Goal: Entertainment & Leisure: Consume media (video, audio)

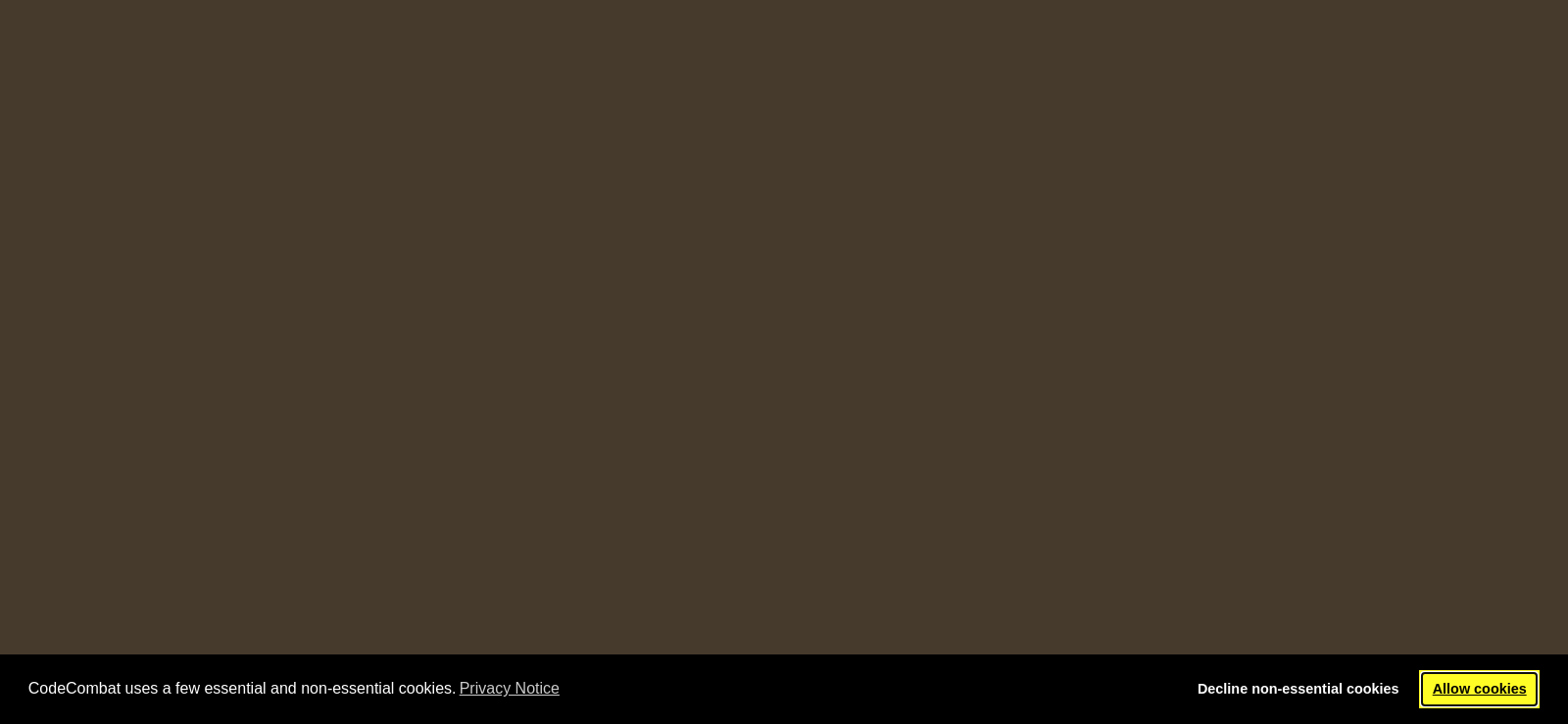
click at [1530, 698] on link "Allow cookies" at bounding box center [1479, 690] width 121 height 39
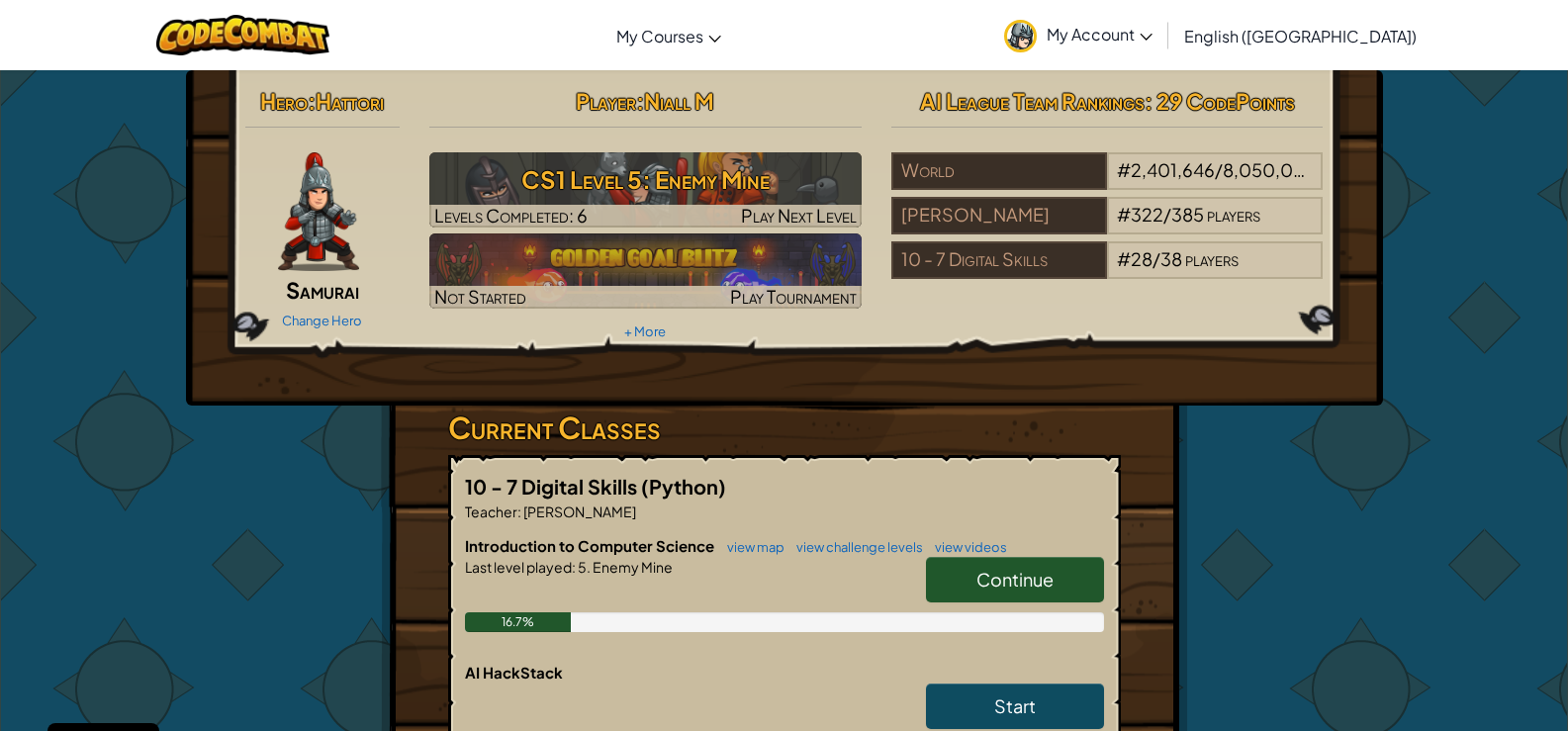
click at [992, 582] on span "Continue" at bounding box center [1015, 578] width 77 height 23
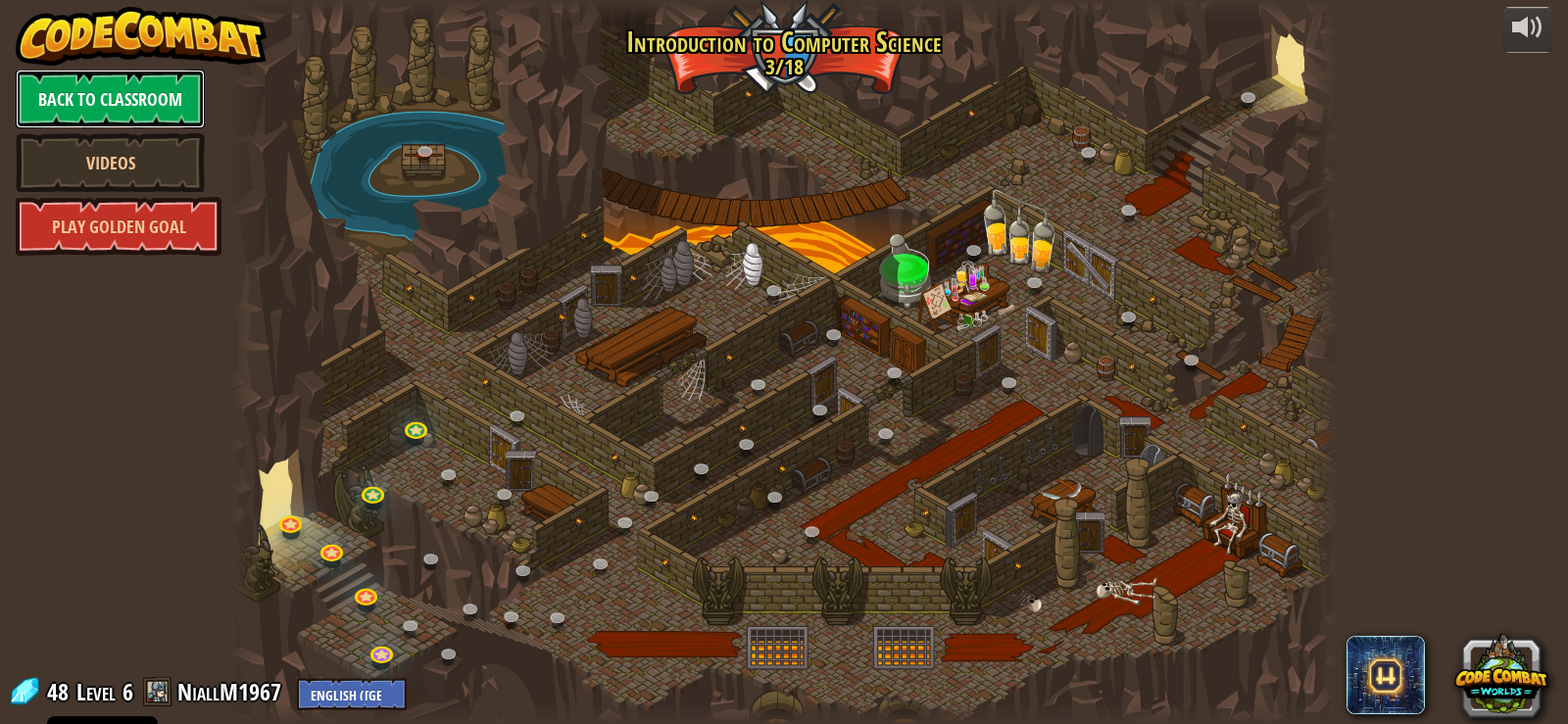
click at [173, 106] on link "Back to Classroom" at bounding box center [110, 99] width 189 height 59
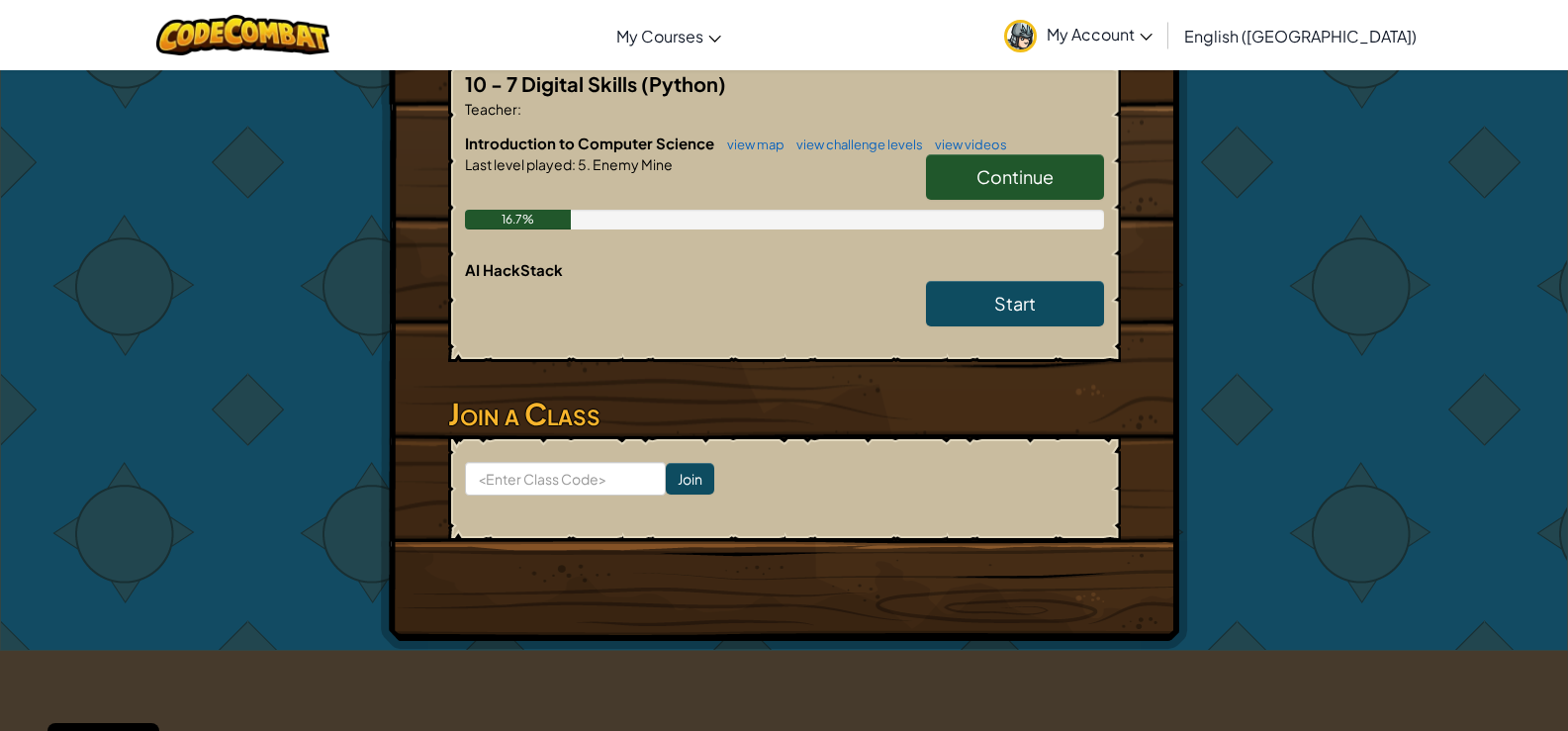
scroll to position [593, 0]
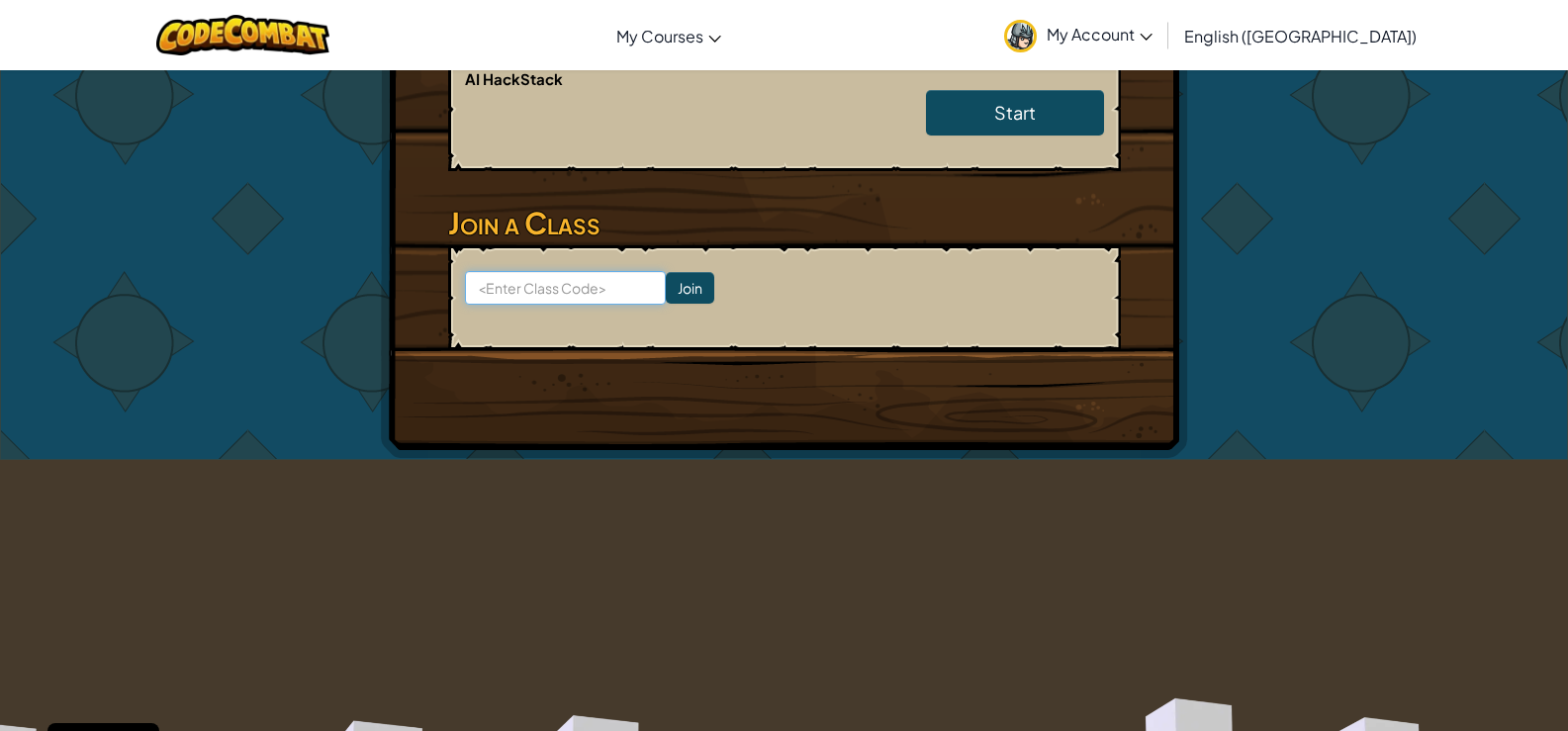
click at [542, 290] on input at bounding box center [565, 288] width 201 height 34
type input "ClassPartyReady"
click input "Join" at bounding box center [689, 288] width 49 height 32
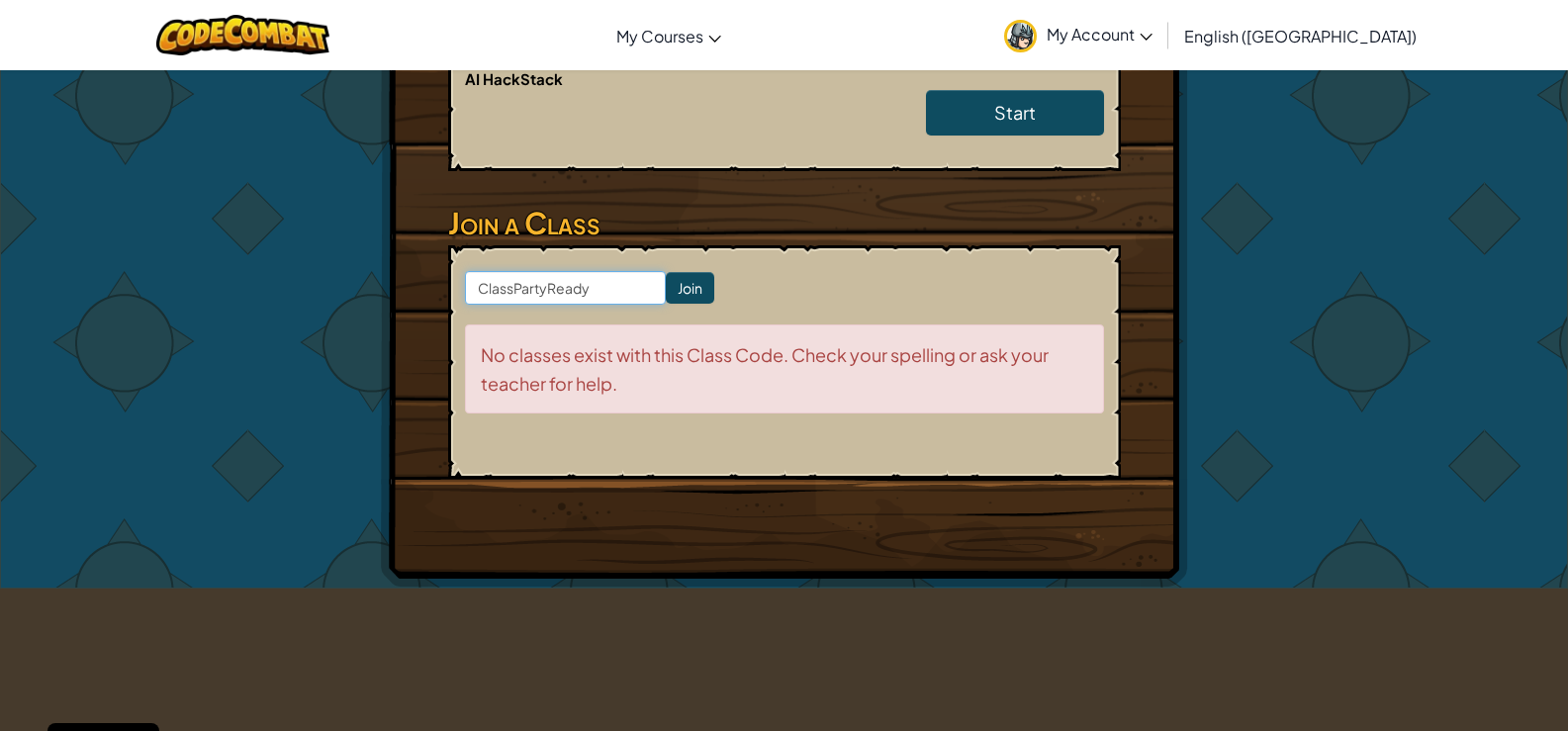
drag, startPoint x: 601, startPoint y: 280, endPoint x: 510, endPoint y: 289, distance: 91.4
click at [510, 289] on input "ClassPartyReady" at bounding box center [565, 288] width 201 height 34
type input "ClassReadyParty"
click input "Join" at bounding box center [689, 288] width 49 height 32
click at [666, 281] on input "Join" at bounding box center [689, 288] width 49 height 32
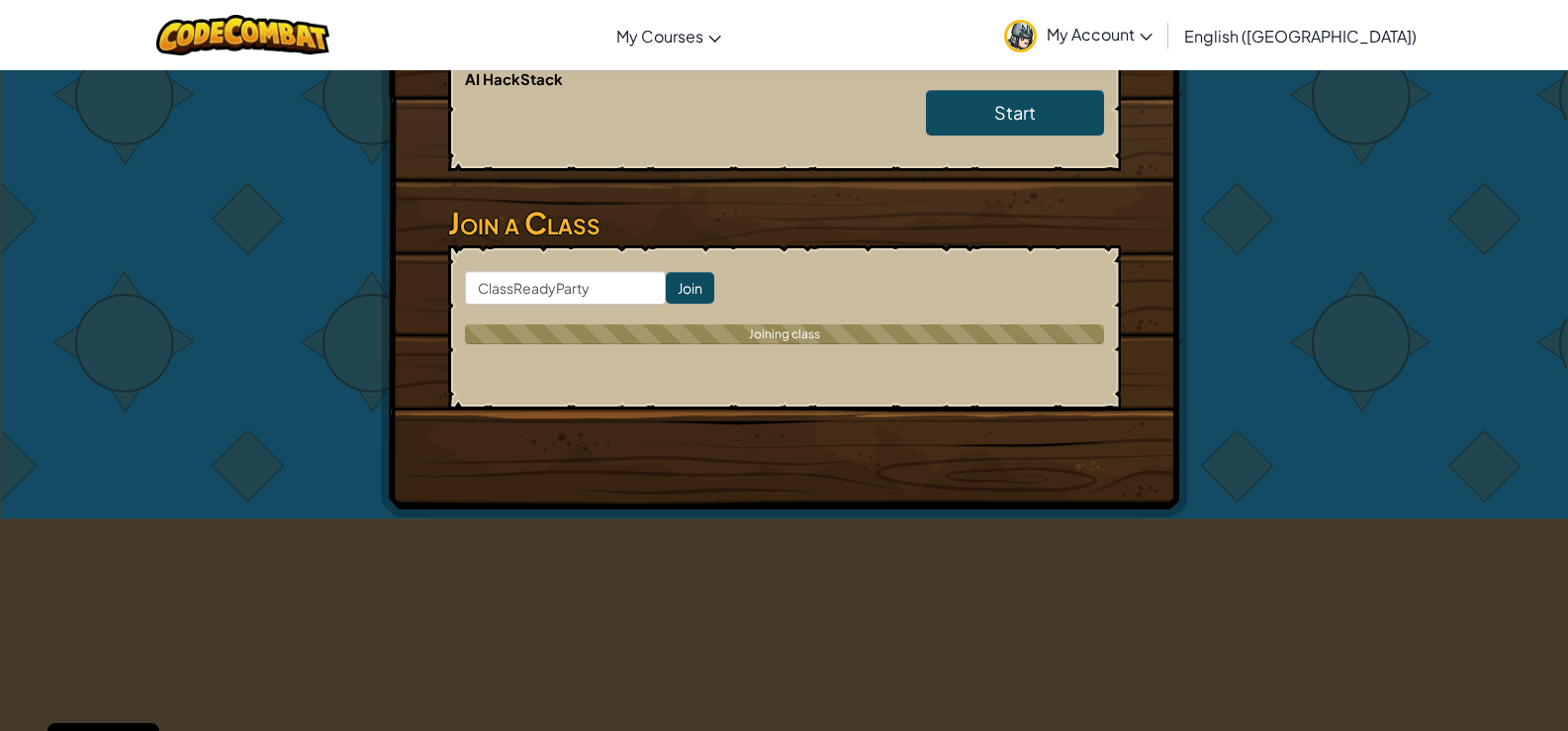
drag, startPoint x: 625, startPoint y: 285, endPoint x: 306, endPoint y: 277, distance: 319.1
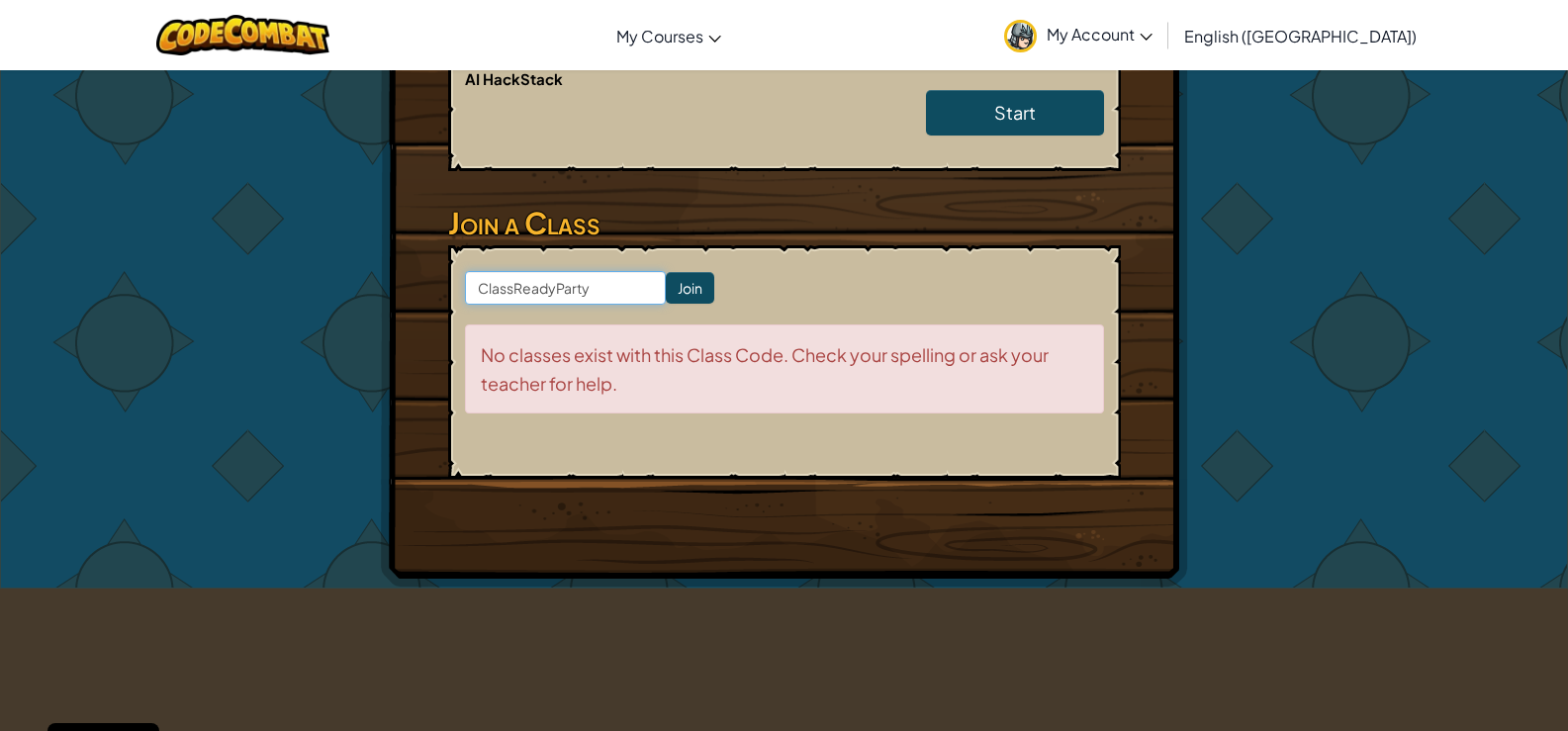
drag, startPoint x: 593, startPoint y: 280, endPoint x: 453, endPoint y: 304, distance: 142.0
click at [453, 304] on form "ClassReadyParty Join No classes exist with this Class Code. Check your spelling…" at bounding box center [784, 363] width 673 height 234
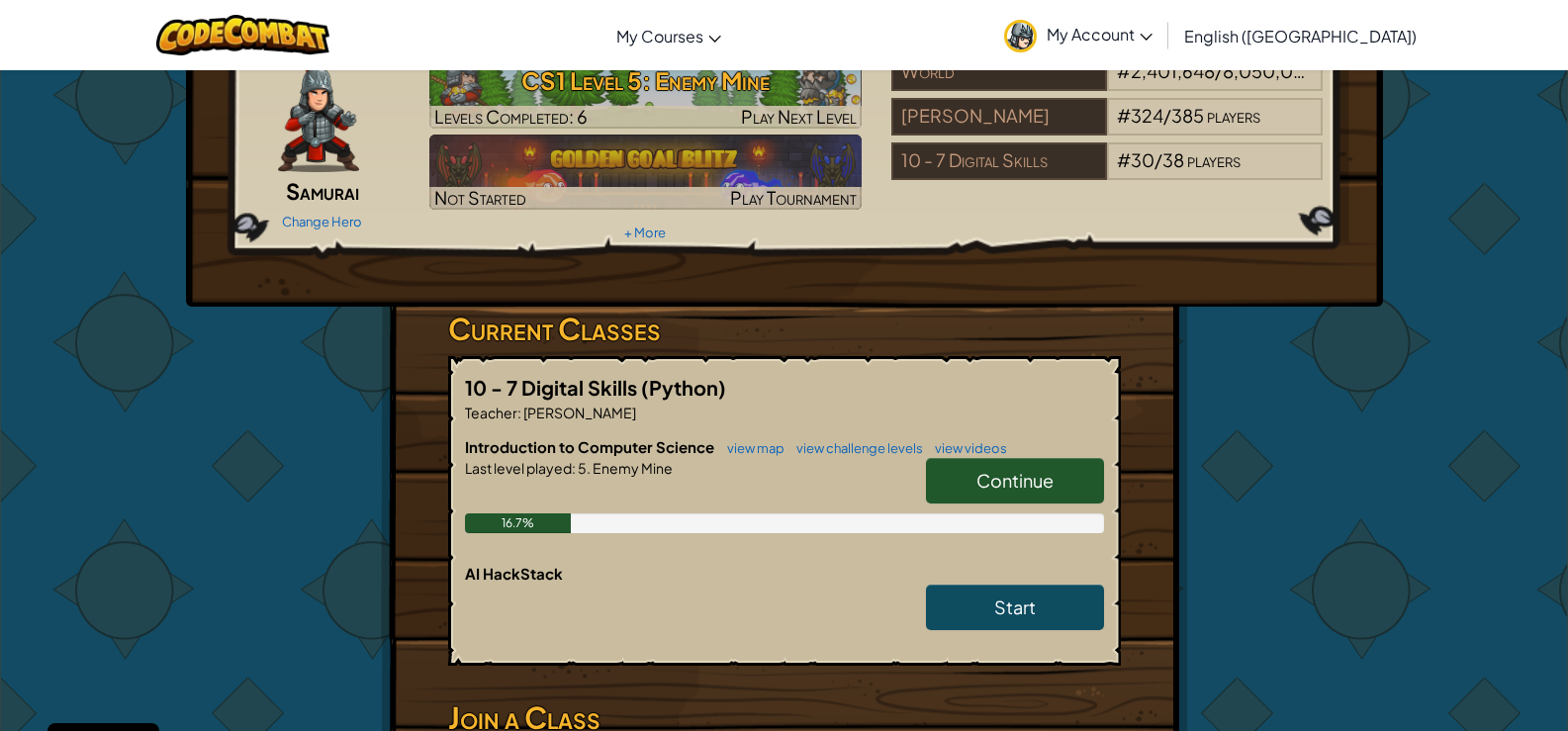
scroll to position [0, 0]
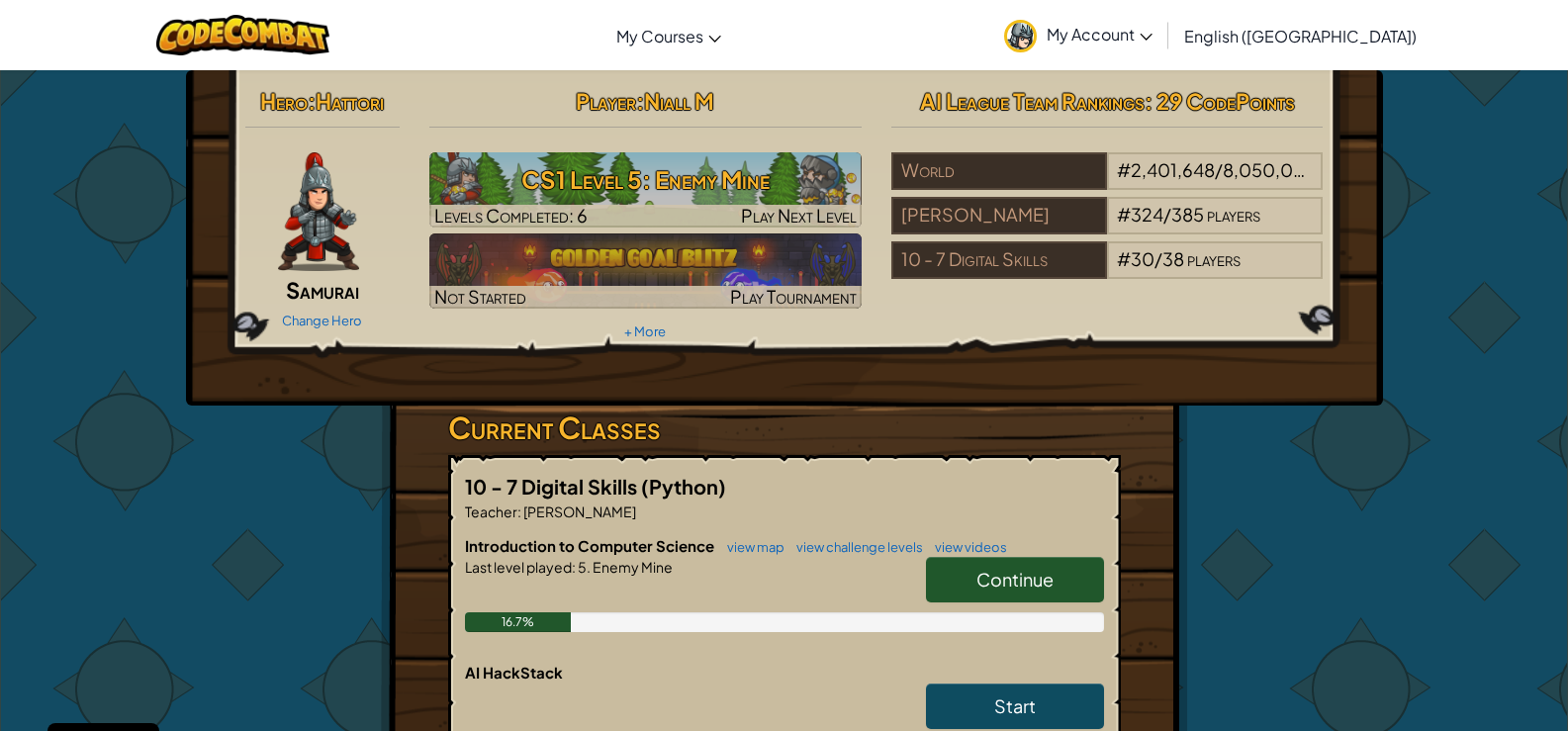
click at [809, 431] on h3 "Current Classes" at bounding box center [784, 427] width 673 height 45
click at [740, 551] on link "view map" at bounding box center [751, 547] width 67 height 16
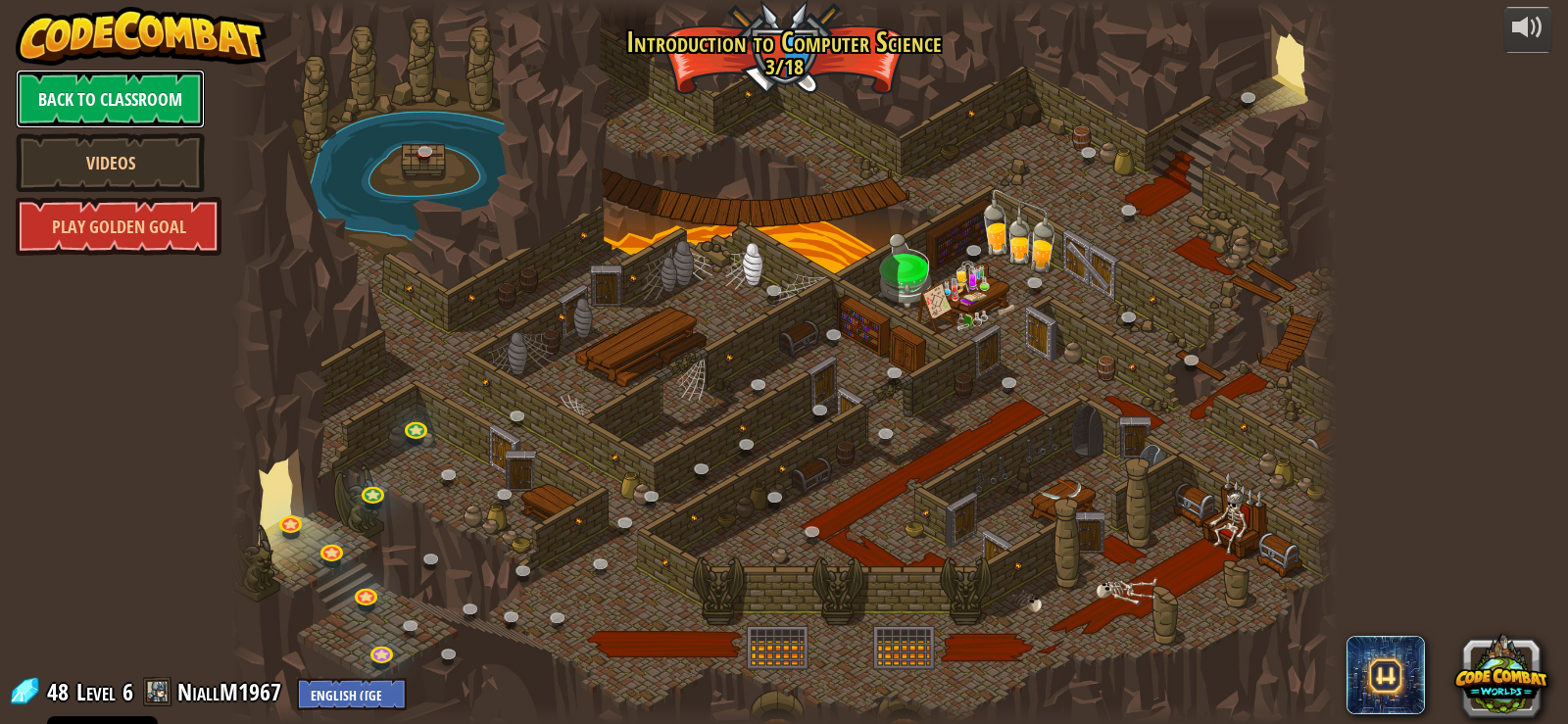
click at [137, 102] on link "Back to Classroom" at bounding box center [110, 99] width 189 height 59
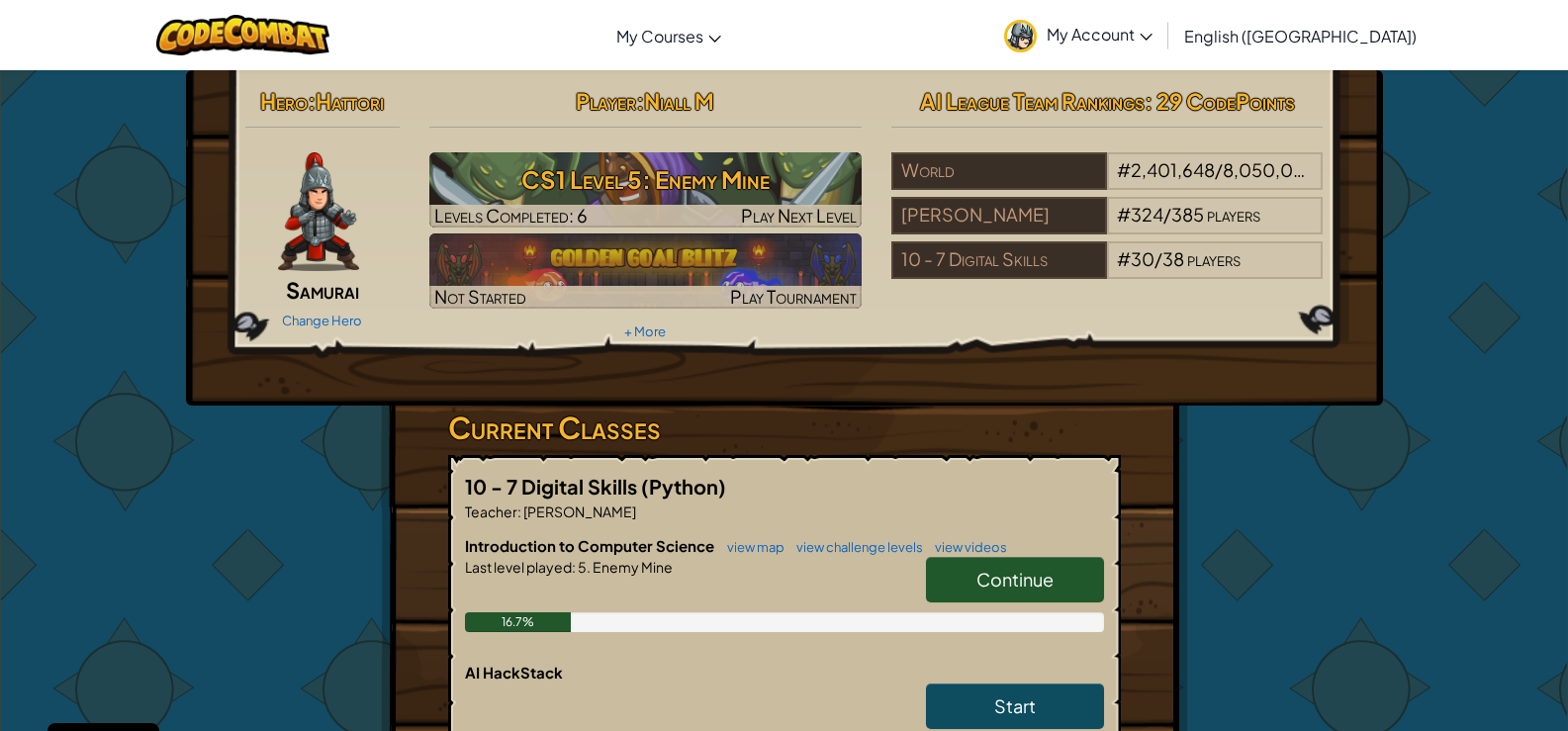
click at [958, 574] on link "Continue" at bounding box center [1015, 579] width 178 height 46
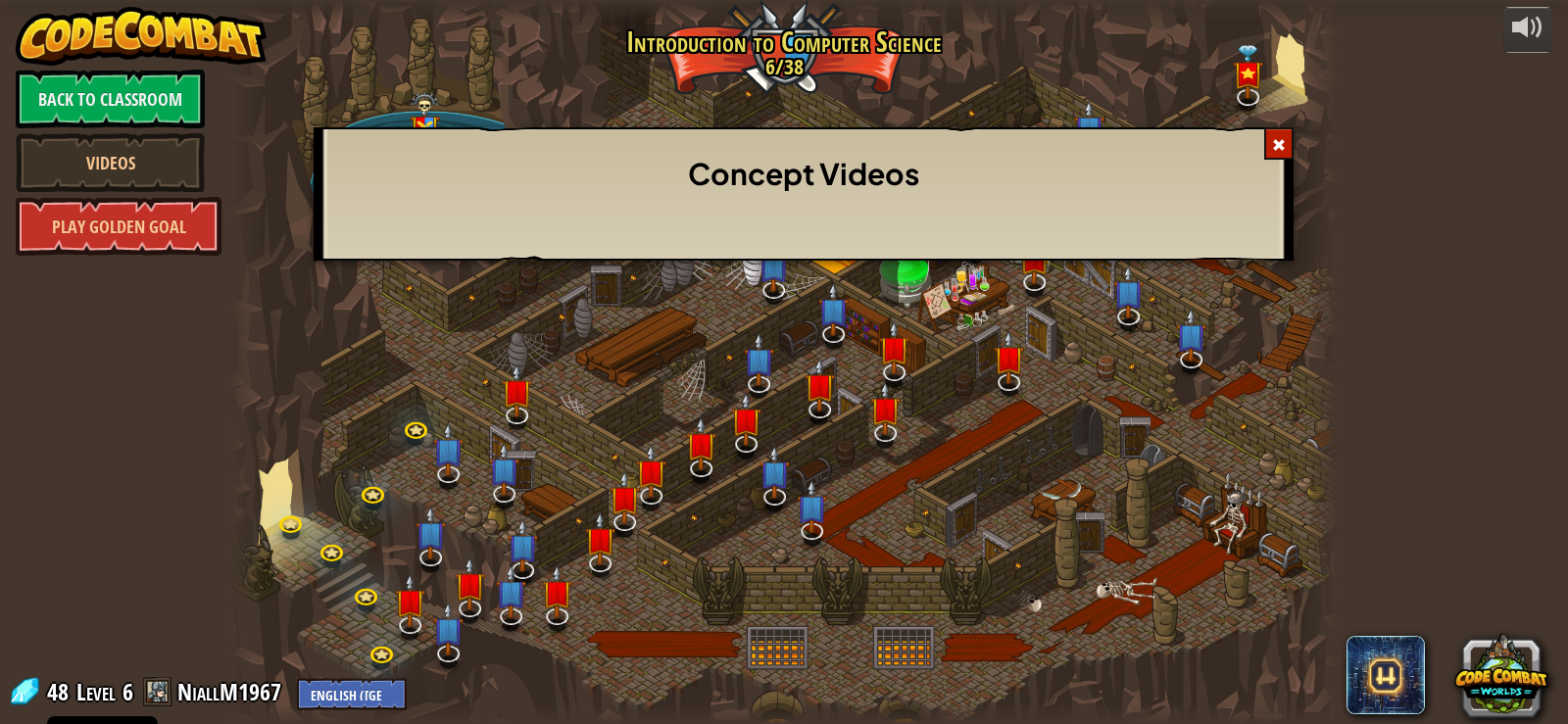
click at [145, 213] on div "Concept Videos" at bounding box center [784, 362] width 1568 height 724
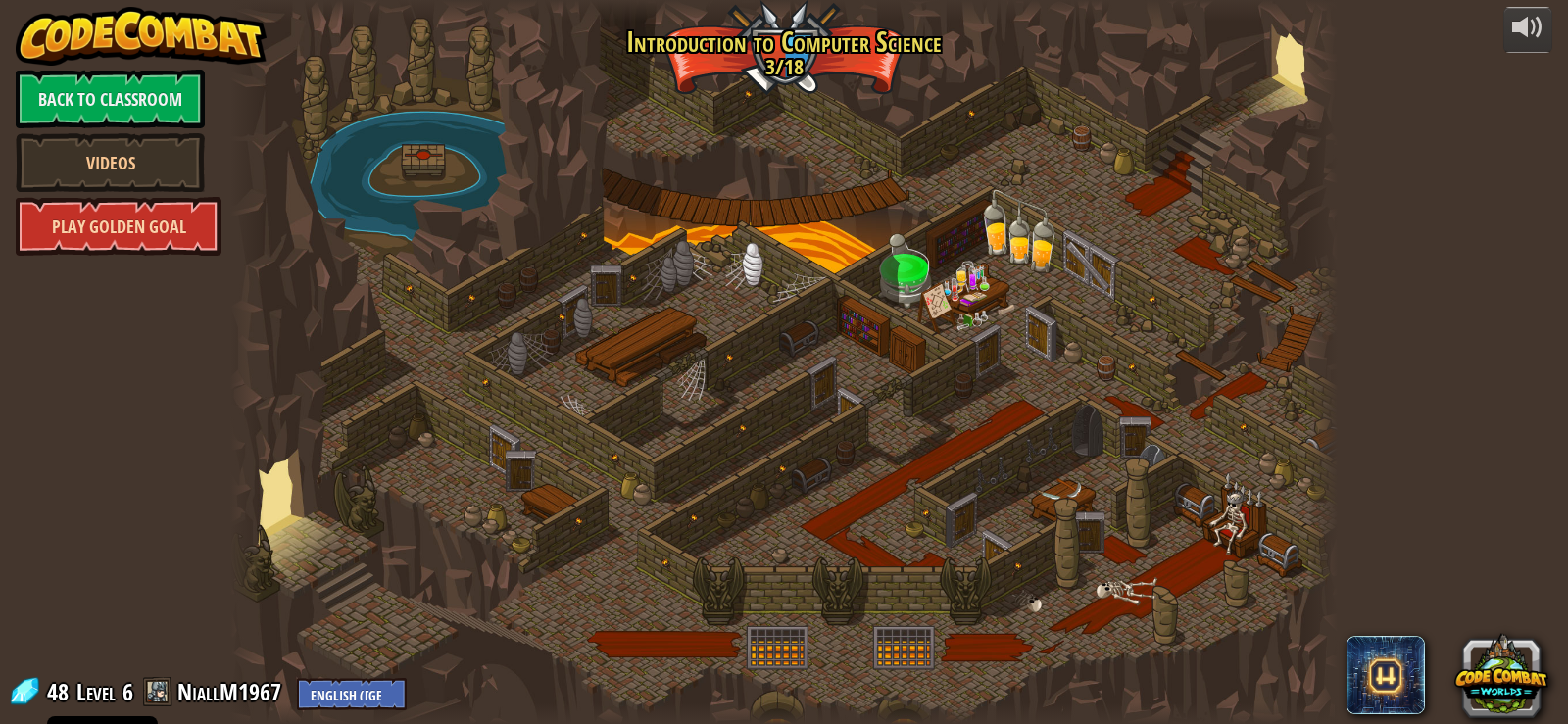
click at [143, 223] on link "Play Golden Goal" at bounding box center [119, 227] width 206 height 59
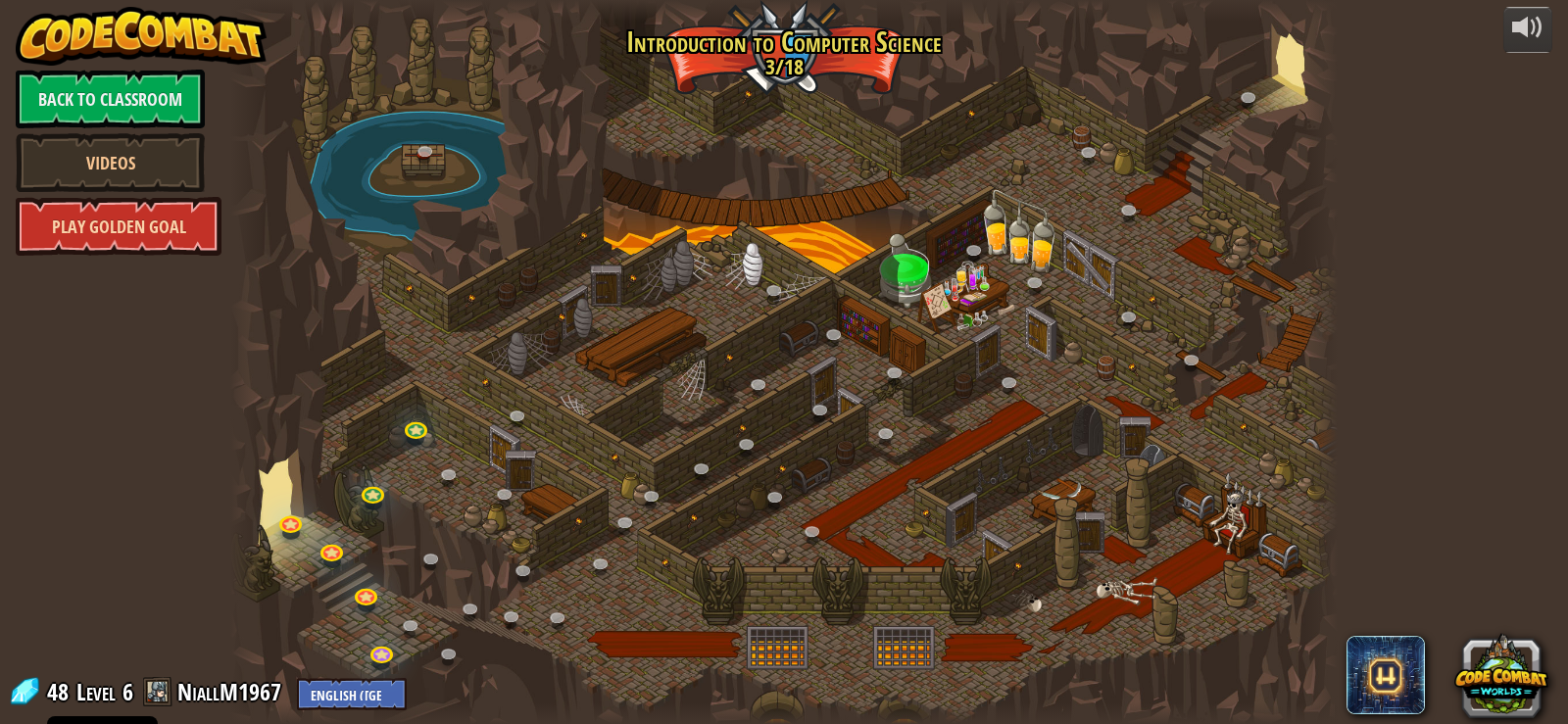
click at [143, 236] on link "Play Golden Goal" at bounding box center [119, 227] width 206 height 59
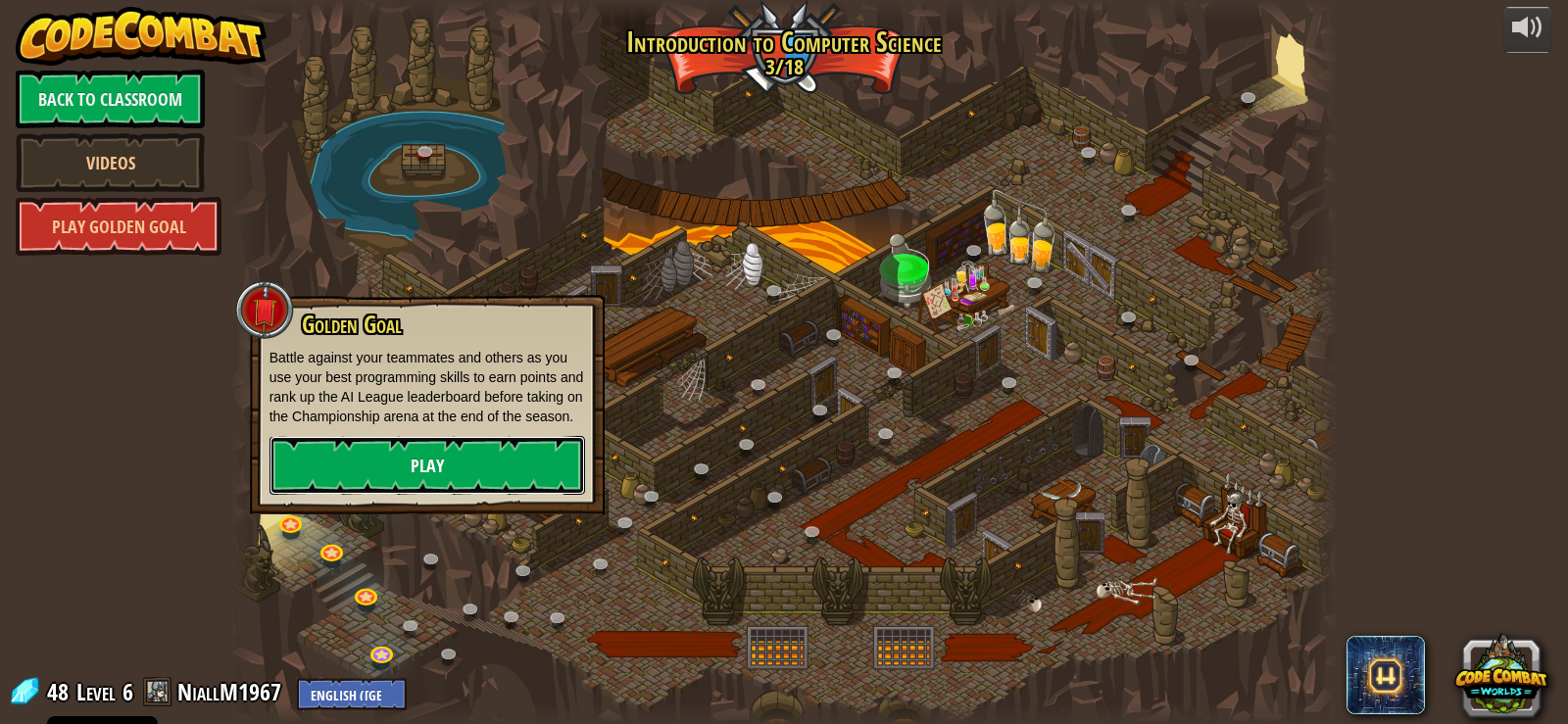
click at [392, 475] on link "Play" at bounding box center [428, 465] width 316 height 59
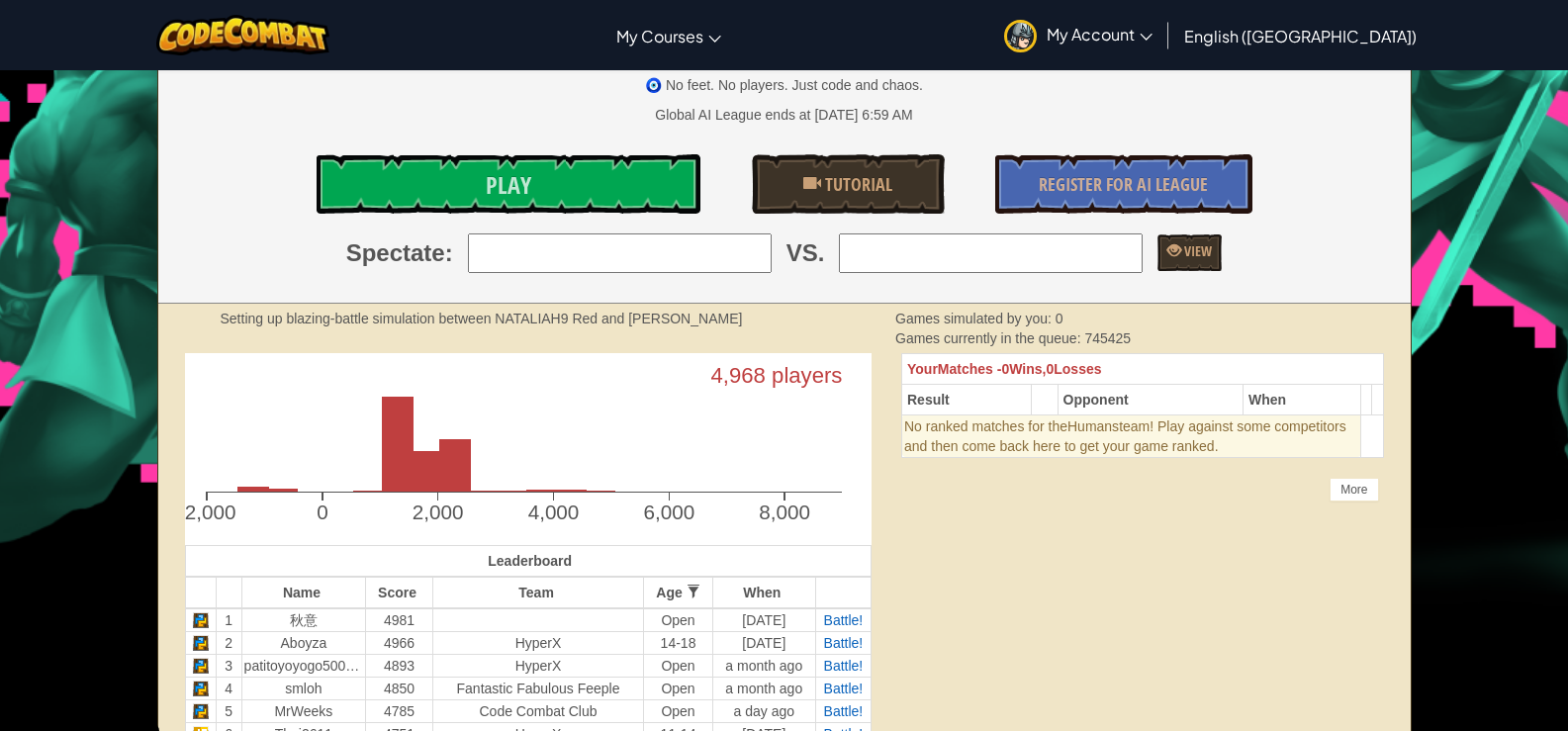
scroll to position [99, 0]
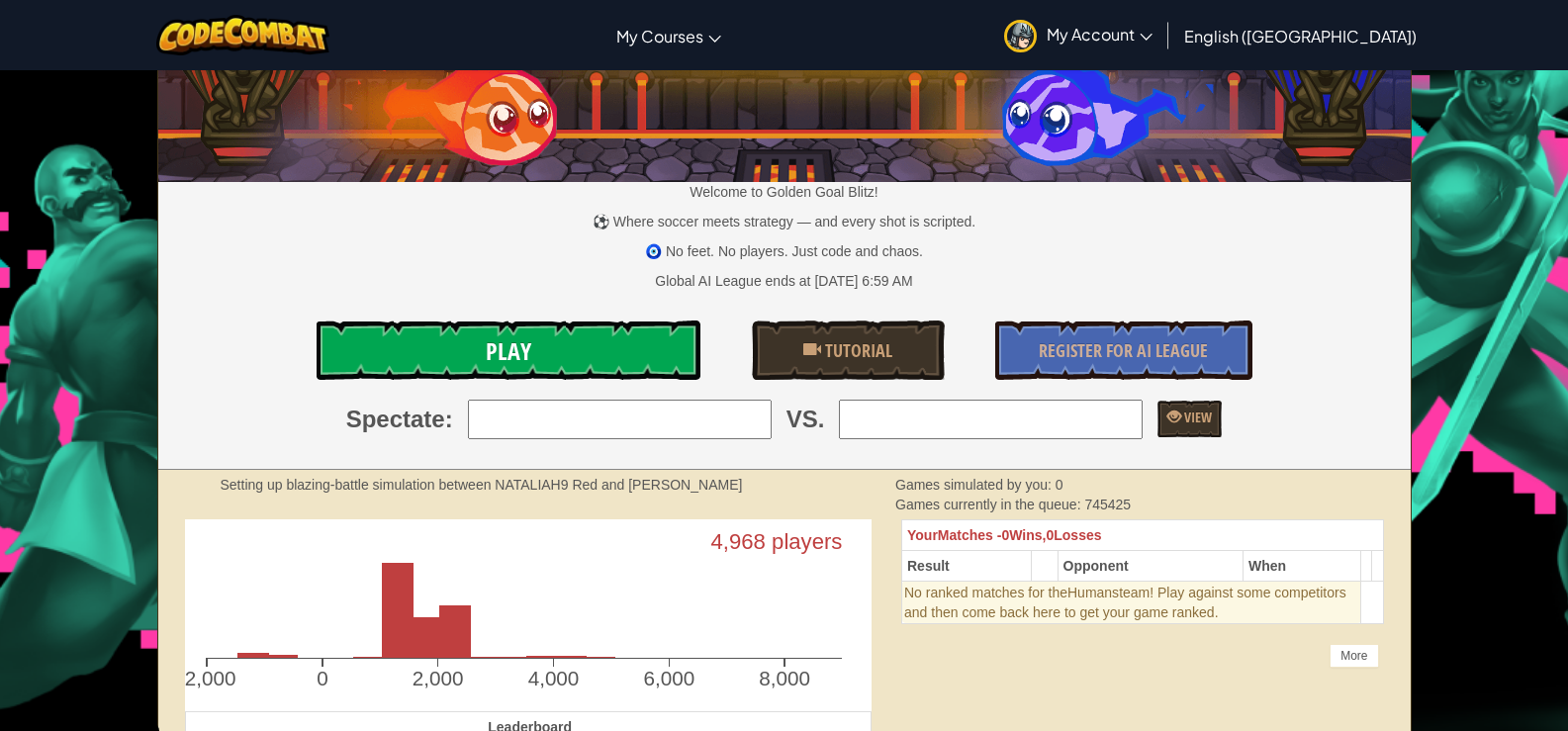
click at [442, 353] on link "Play" at bounding box center [509, 351] width 384 height 59
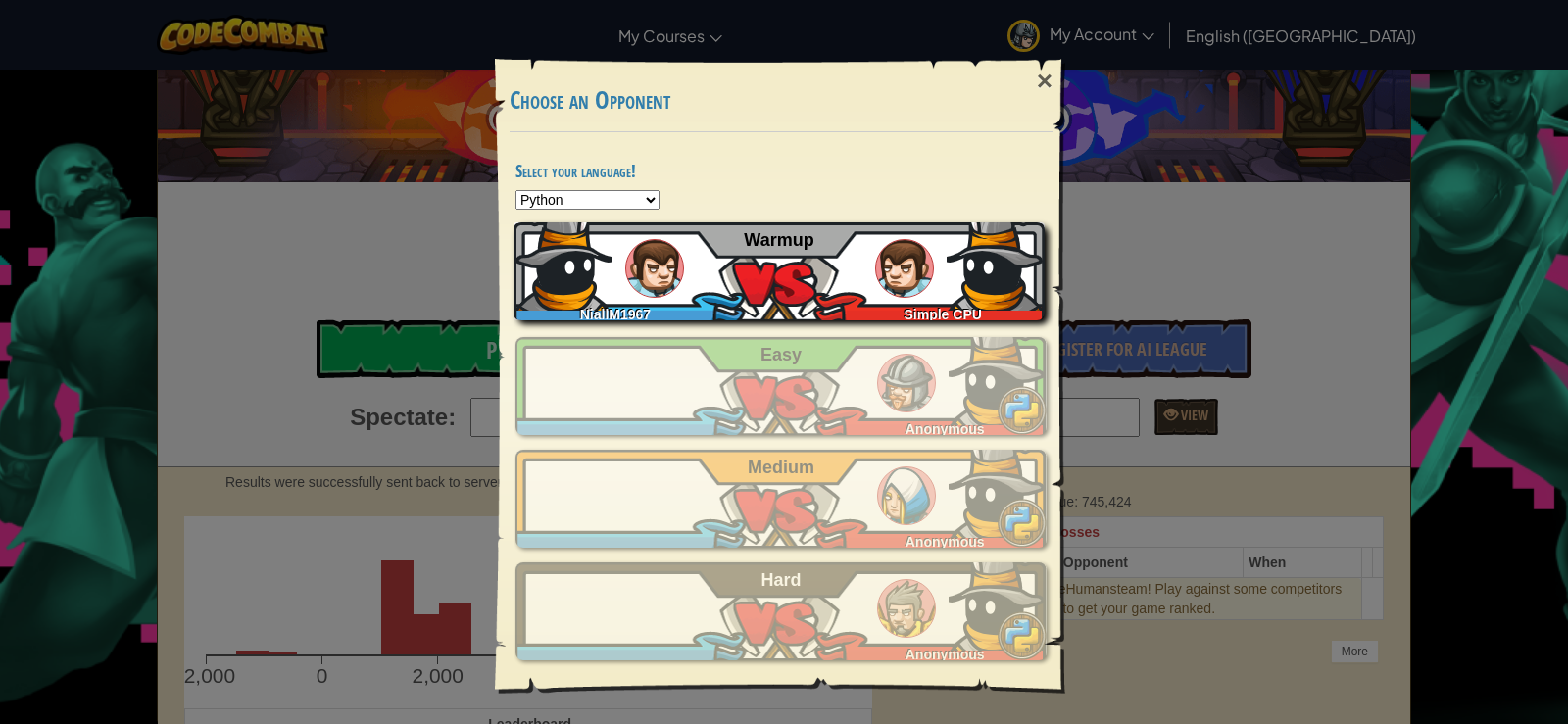
click at [970, 316] on span "Simple CPU" at bounding box center [943, 315] width 78 height 16
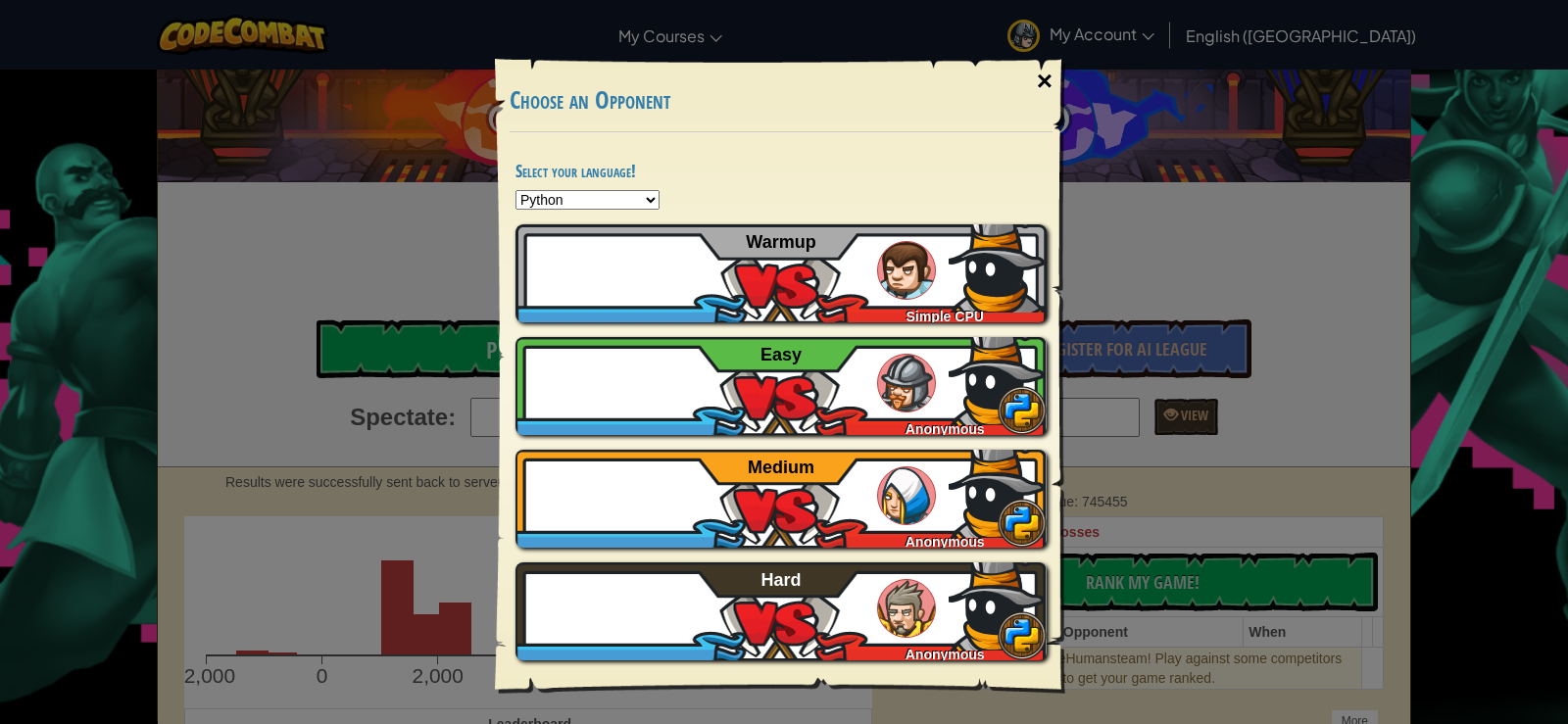
click at [1062, 92] on div "×" at bounding box center [1045, 81] width 45 height 57
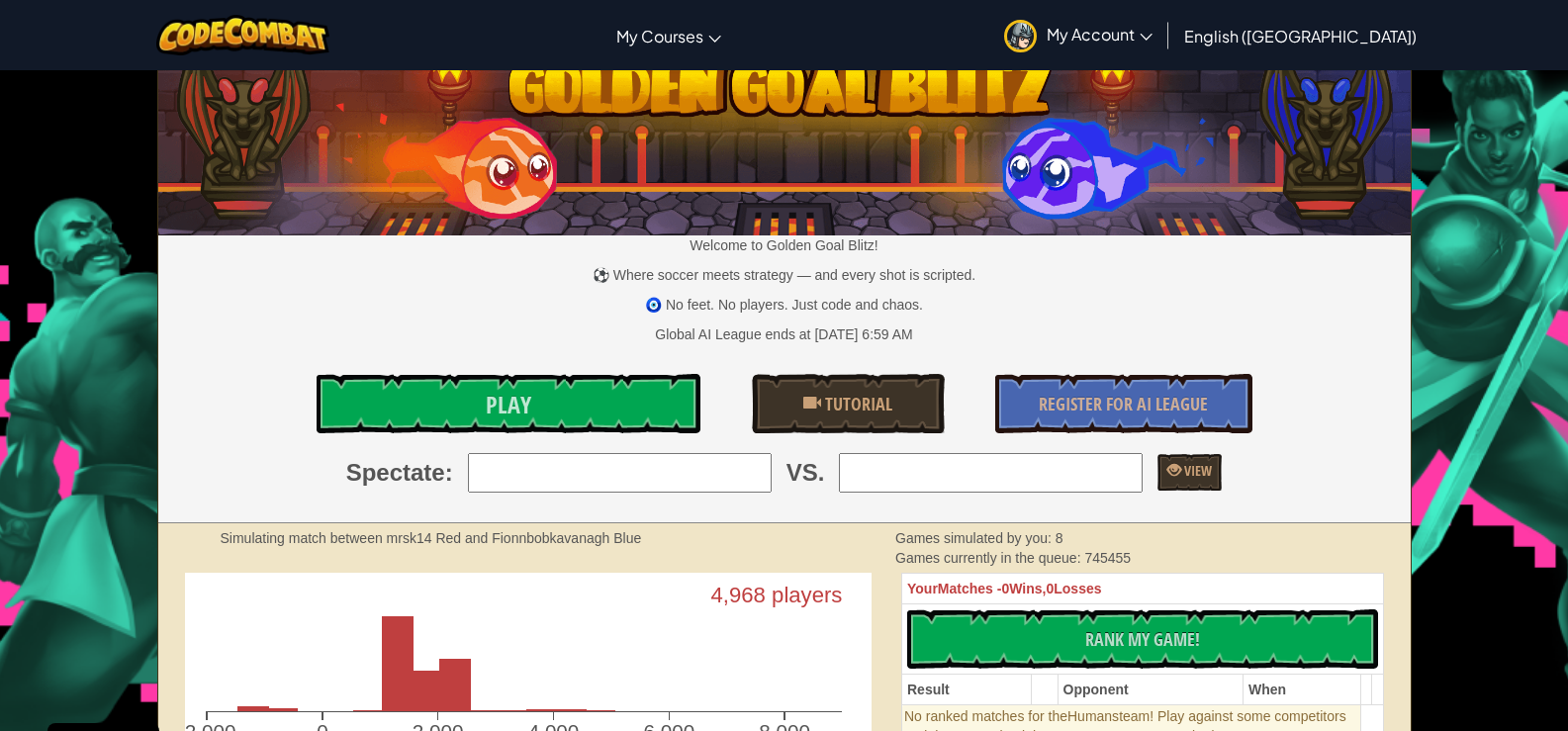
scroll to position [0, 0]
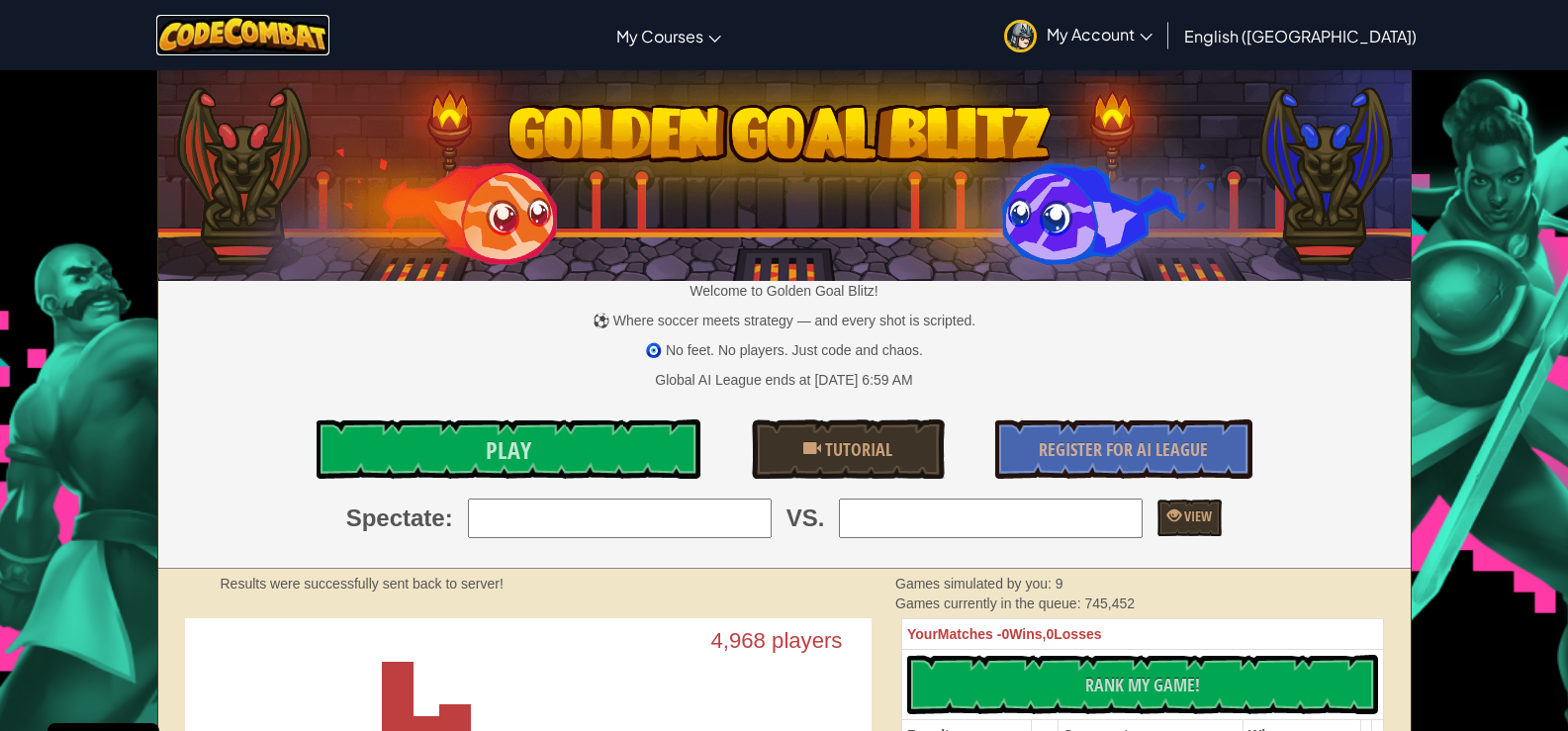
click at [330, 39] on img at bounding box center [243, 35] width 173 height 41
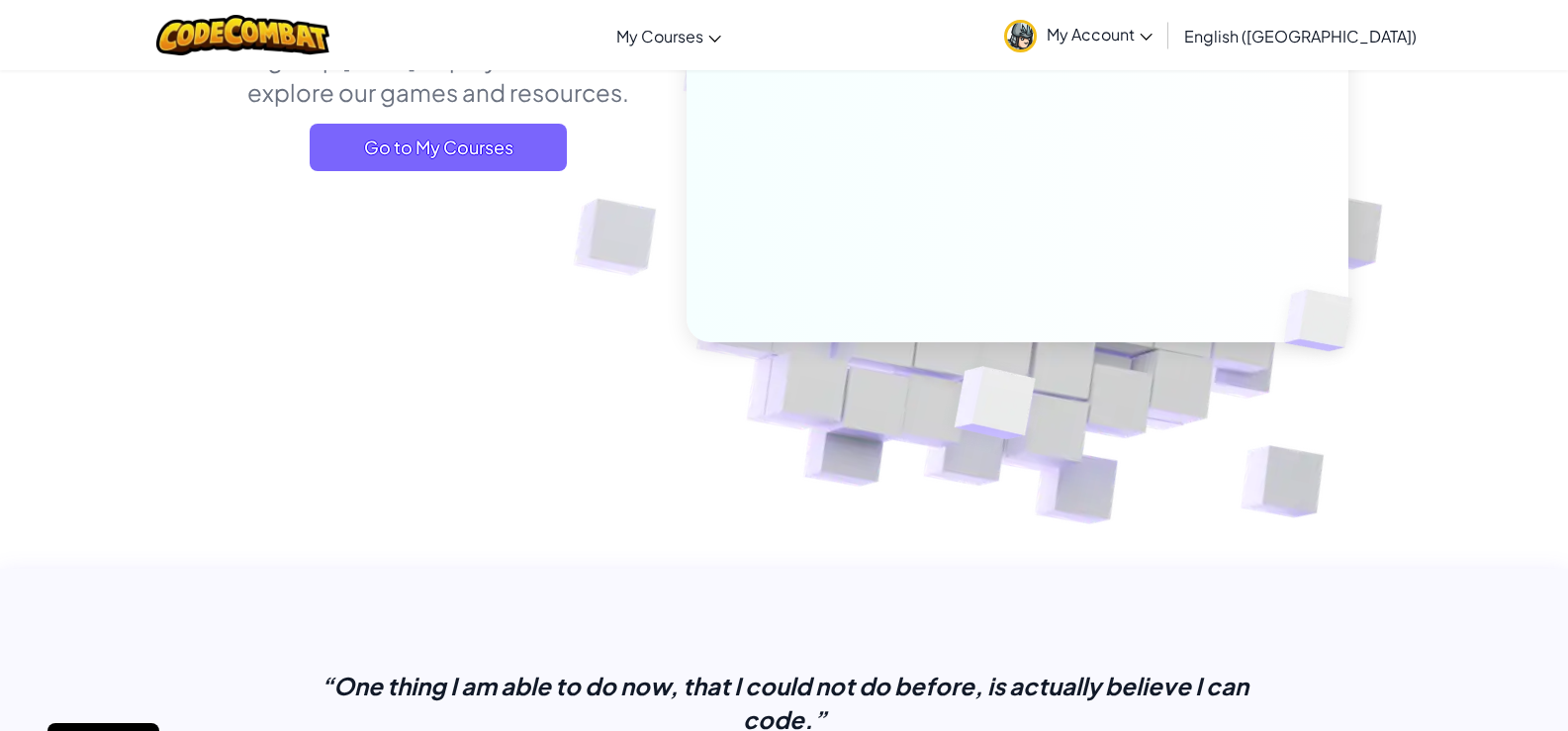
scroll to position [297, 0]
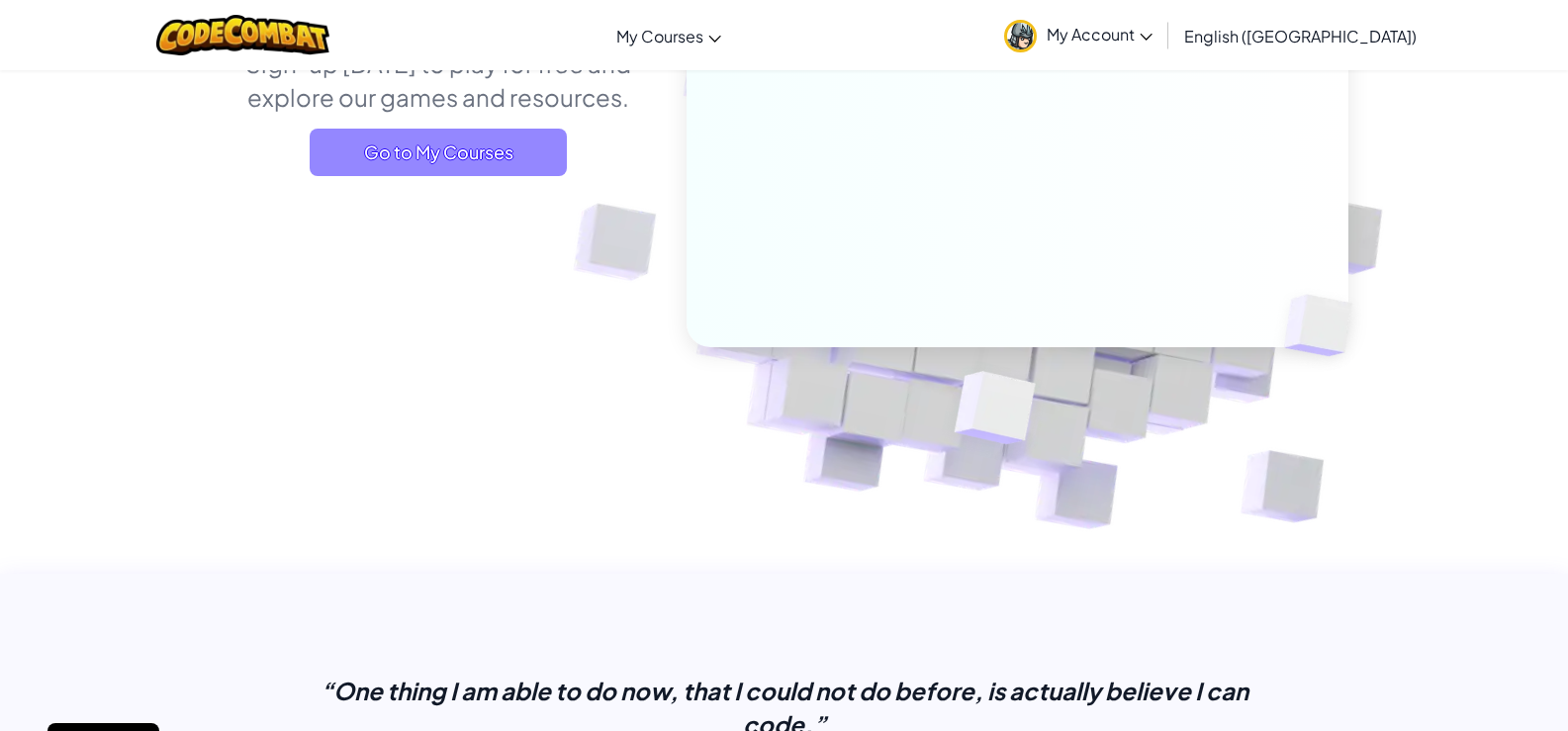
click at [484, 157] on span "Go to My Courses" at bounding box center [439, 153] width 258 height 48
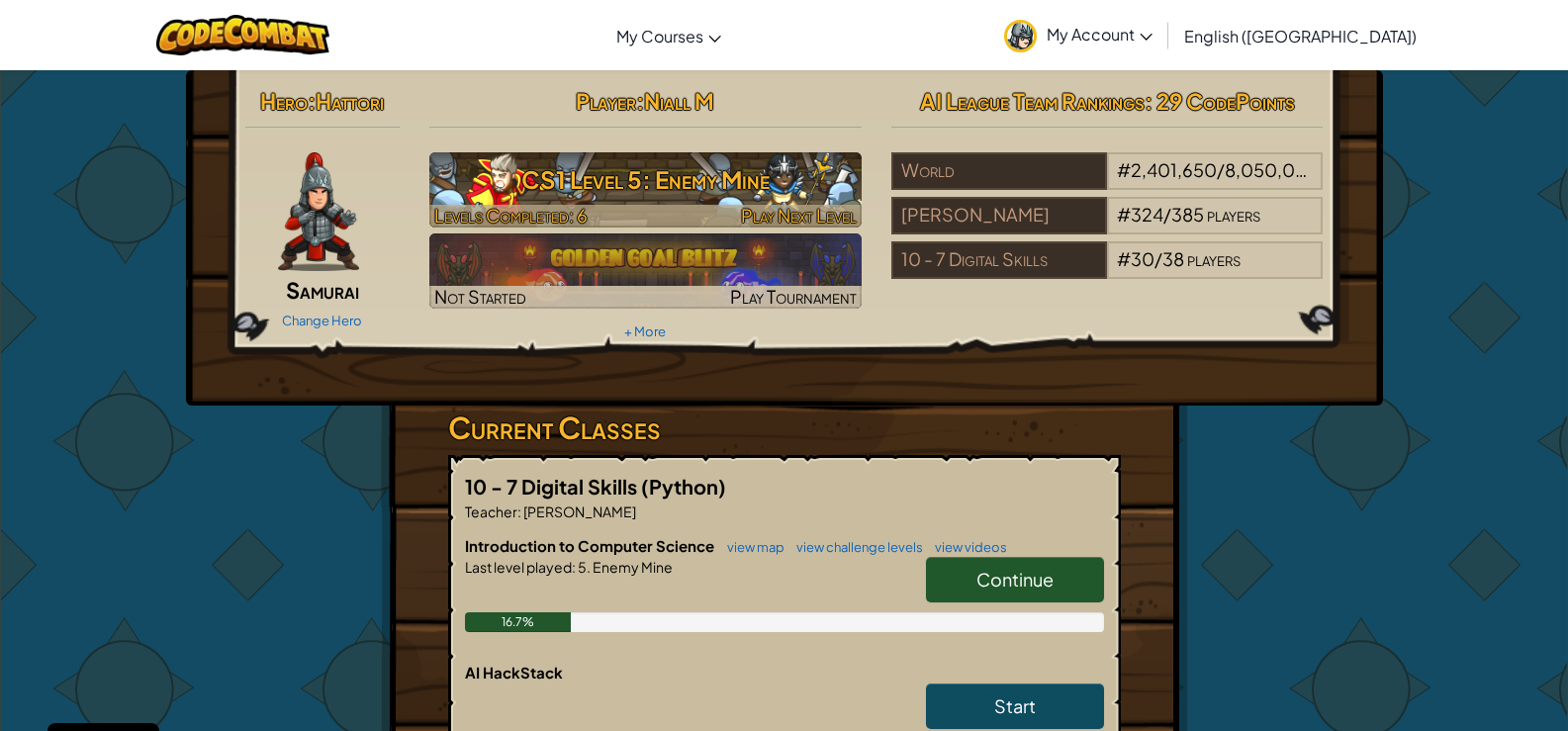
click at [529, 167] on h3 "CS1 Level 5: Enemy Mine" at bounding box center [645, 179] width 432 height 45
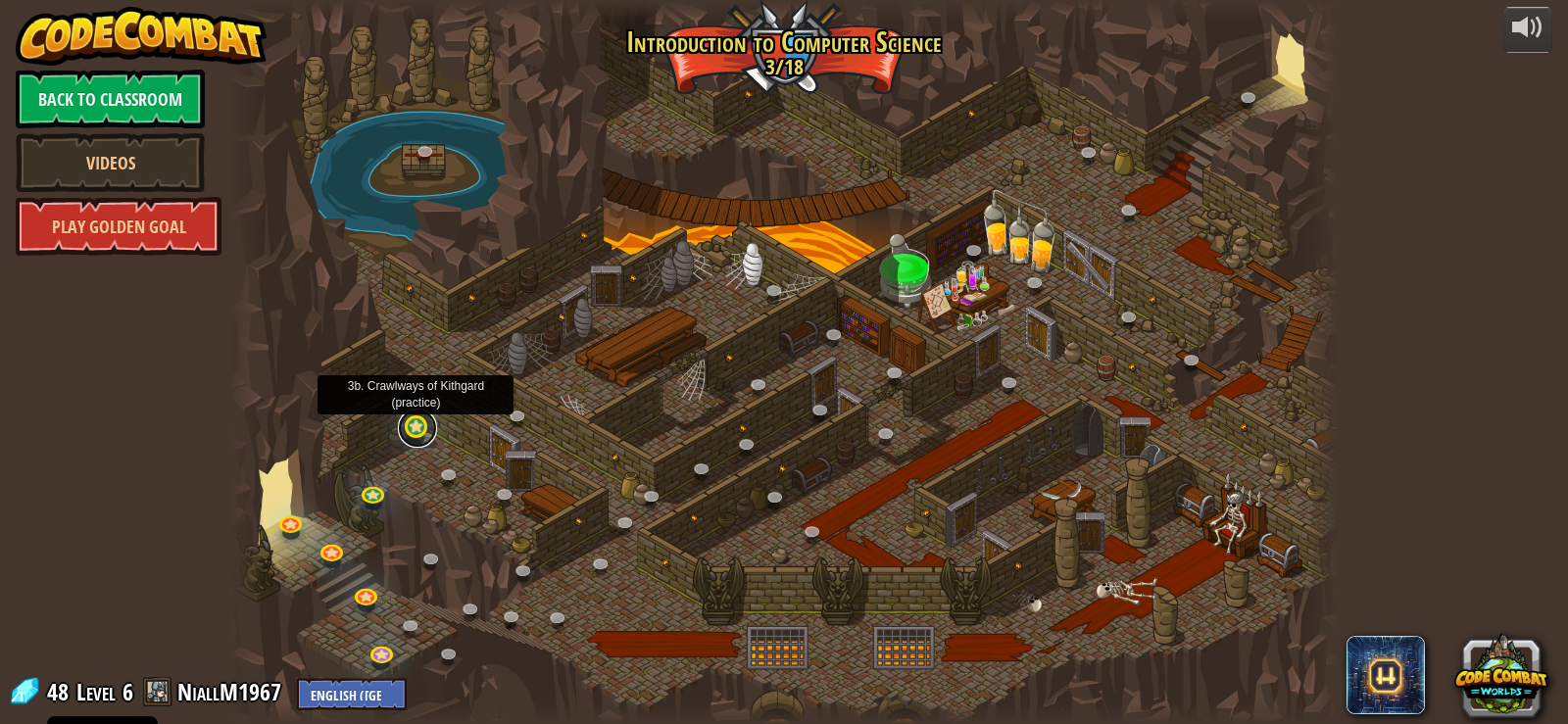
click at [421, 435] on link at bounding box center [417, 428] width 39 height 39
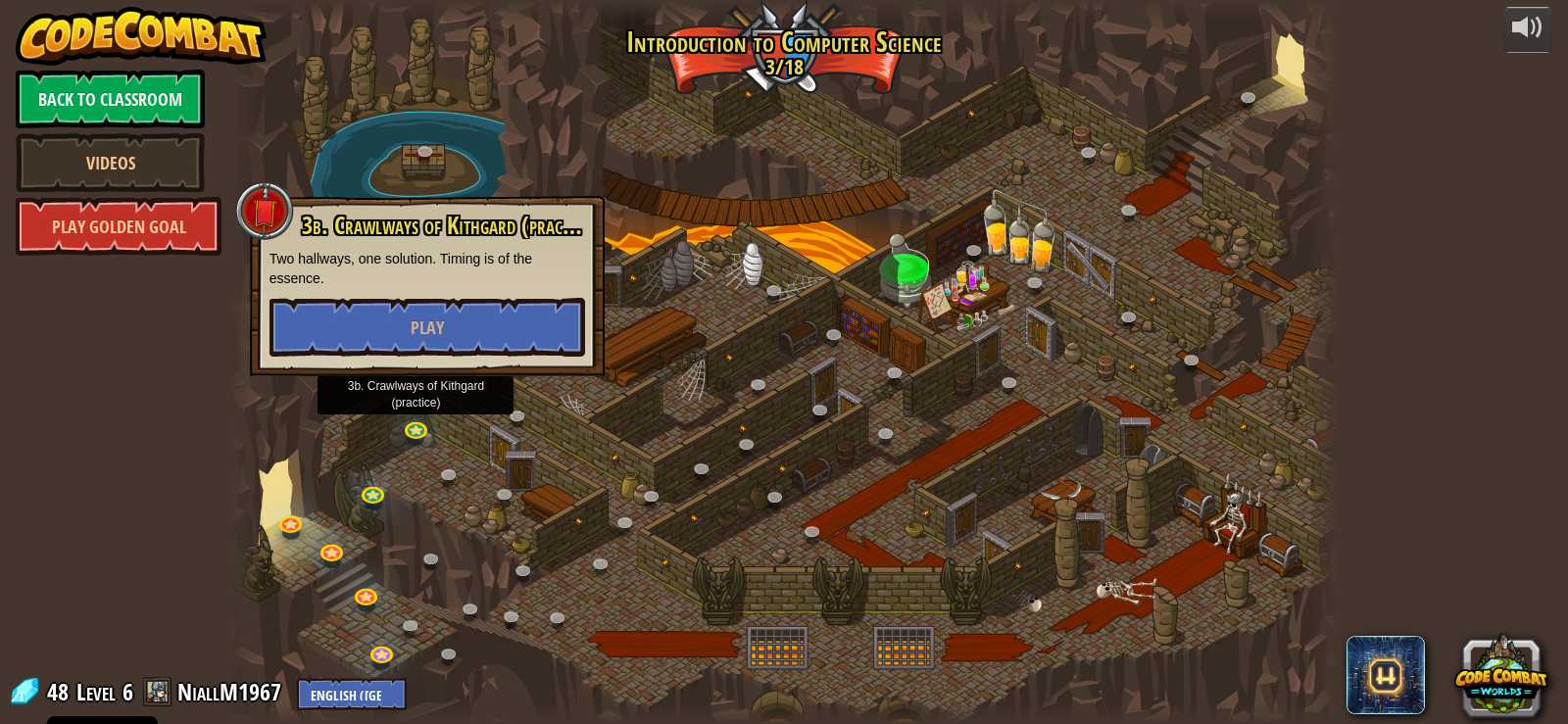
drag, startPoint x: 871, startPoint y: 507, endPoint x: 831, endPoint y: 519, distance: 41.8
click at [871, 506] on div at bounding box center [785, 362] width 1109 height 724
